Goal: Find specific page/section

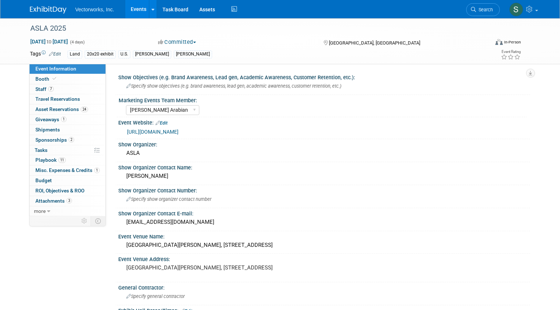
select select "[PERSON_NAME] Arabian"
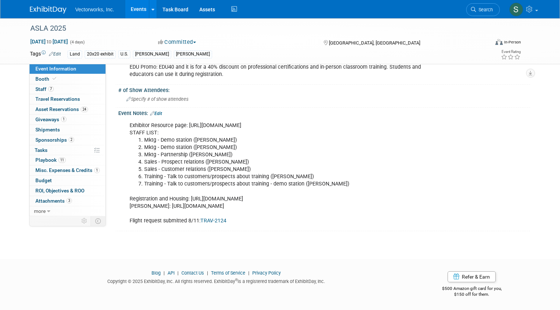
scroll to position [587, 0]
click at [213, 215] on div "Exhibitor Resource page: https://advertise.asla.org/2025-expo/2025-exhibitor-an…" at bounding box center [288, 173] width 326 height 110
click at [213, 219] on link "TRAV-2124" at bounding box center [214, 221] width 26 height 6
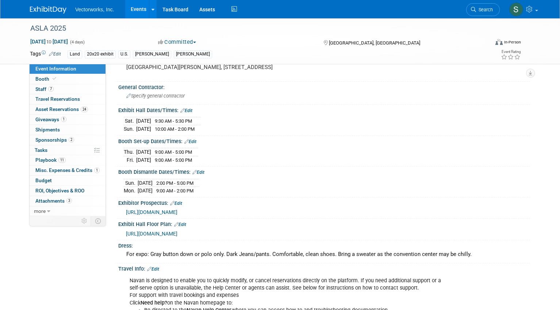
scroll to position [198, 0]
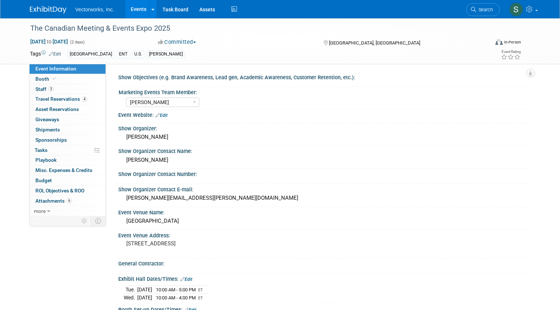
select select "[PERSON_NAME]"
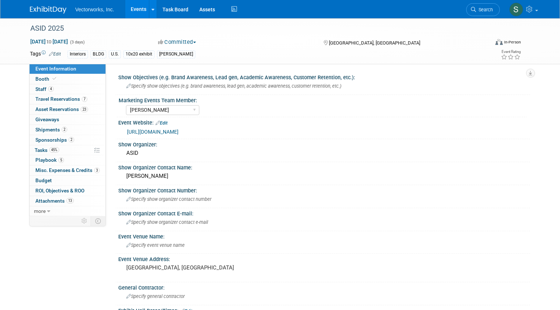
select select "[PERSON_NAME]"
